Goal: Task Accomplishment & Management: Use online tool/utility

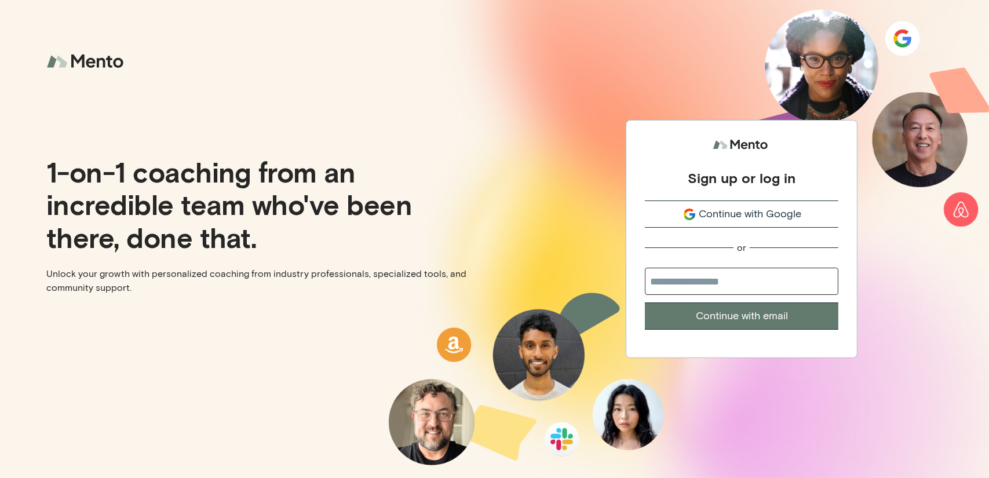
click at [748, 216] on span "Continue with Google" at bounding box center [750, 214] width 103 height 16
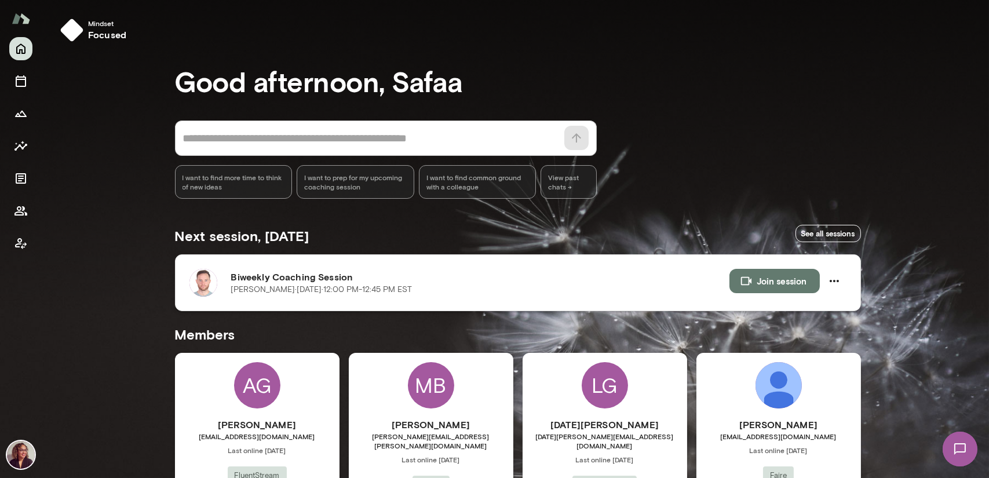
click at [795, 282] on button "Join session" at bounding box center [775, 281] width 90 height 24
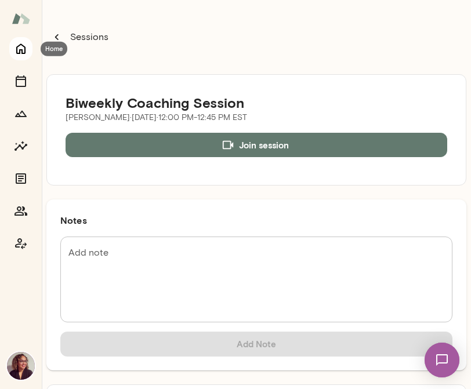
click at [21, 50] on icon "Home" at bounding box center [20, 49] width 9 height 10
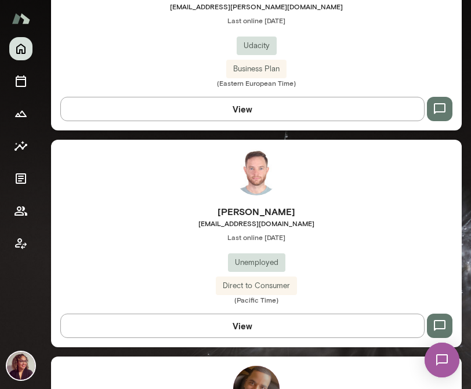
scroll to position [1565, 0]
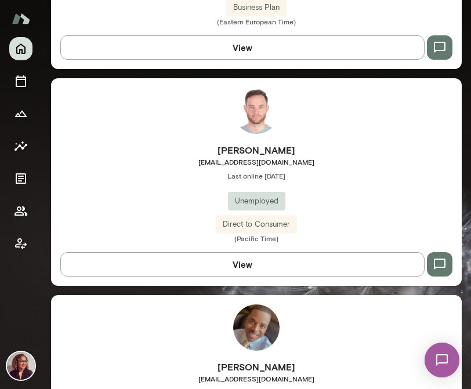
click at [261, 157] on span "tomasguevara@gmail.com" at bounding box center [256, 161] width 410 height 9
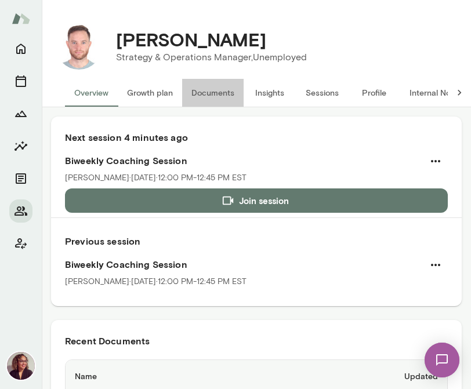
click at [227, 93] on button "Documents" at bounding box center [212, 93] width 61 height 28
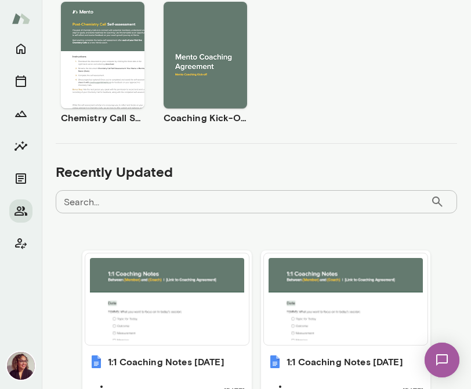
scroll to position [456, 0]
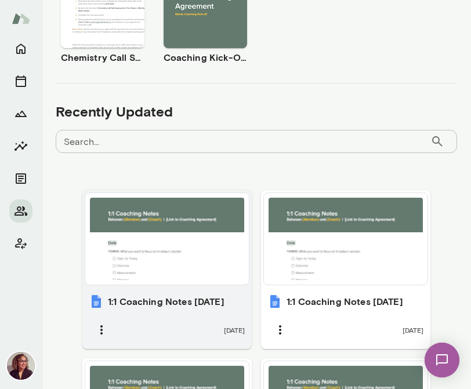
click at [147, 238] on div at bounding box center [167, 239] width 154 height 82
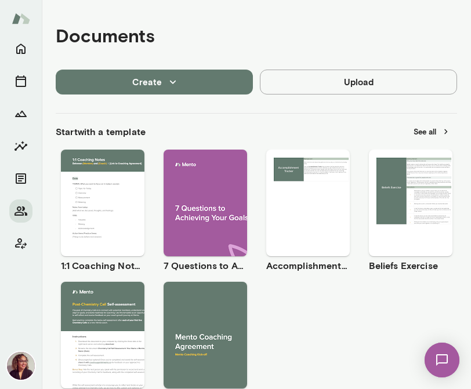
scroll to position [108, 0]
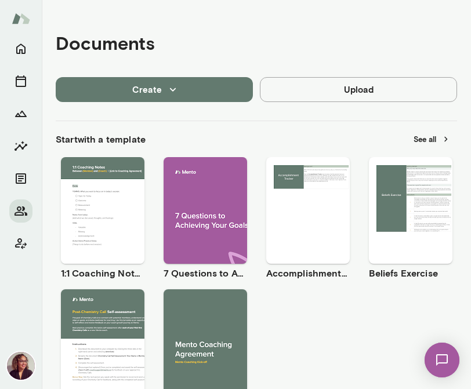
click at [112, 198] on span "Use template" at bounding box center [109, 200] width 42 height 9
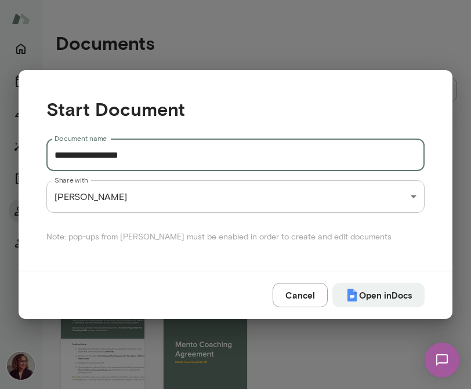
click at [202, 155] on input "**********" at bounding box center [235, 155] width 378 height 32
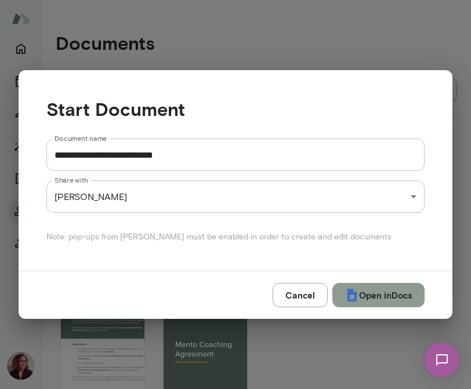
click at [400, 297] on button "Open in Docs" at bounding box center [378, 295] width 92 height 24
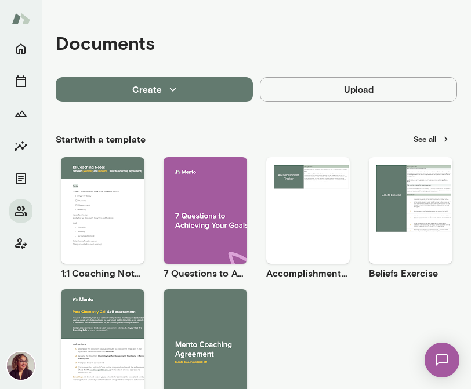
type input "**********"
